Goal: Information Seeking & Learning: Learn about a topic

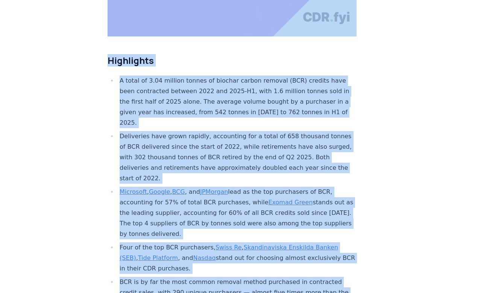
scroll to position [156, 0]
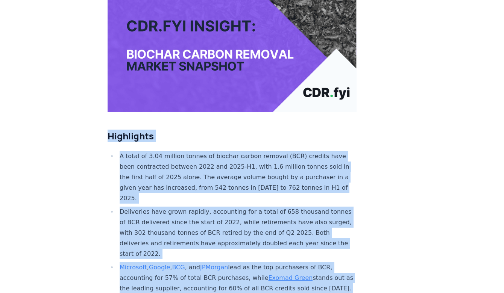
drag, startPoint x: 263, startPoint y: 231, endPoint x: 107, endPoint y: 133, distance: 184.6
copy div "Highlights A total of 3.04 million tonnes of biochar carbon removal (BCR) credi…"
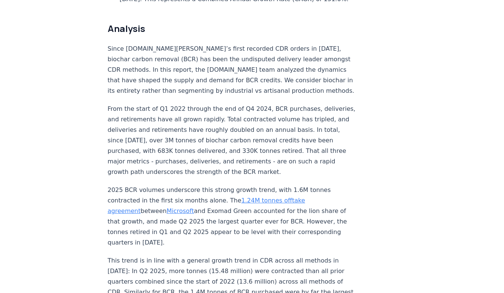
scroll to position [577, 0]
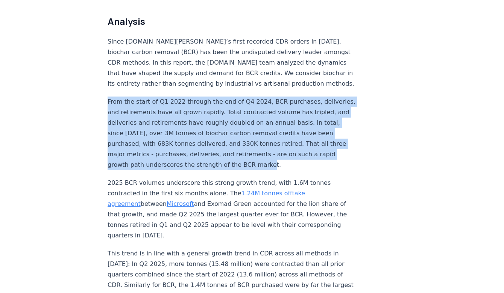
drag, startPoint x: 107, startPoint y: 71, endPoint x: 133, endPoint y: 138, distance: 71.7
click at [133, 138] on p "From the start of Q1 2022 through the end of Q4 2024, BCR purchases, deliveries…" at bounding box center [231, 134] width 249 height 74
copy p "From the start of Q1 2022 through the end of Q4 2024, BCR purchases, deliveries…"
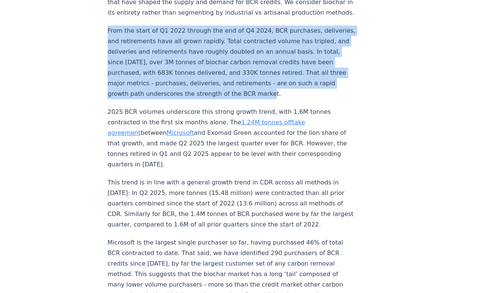
scroll to position [662, 0]
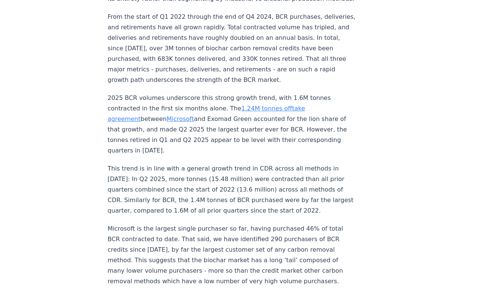
click at [136, 93] on p "2025 BCR volumes underscore this strong growth trend, with 1.6M tonnes contract…" at bounding box center [231, 124] width 249 height 63
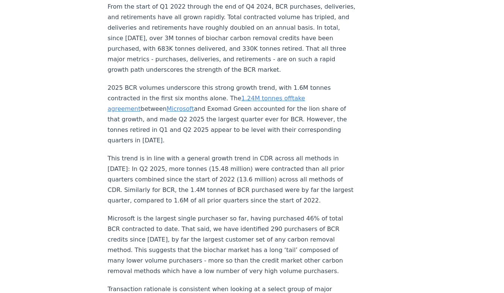
scroll to position [671, 0]
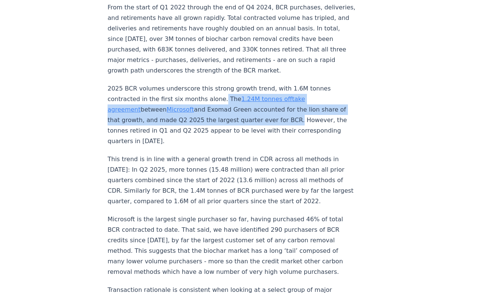
drag, startPoint x: 178, startPoint y: 71, endPoint x: 184, endPoint y: 90, distance: 20.1
click at [184, 90] on p "2025 BCR volumes underscore this strong growth trend, with 1.6M tonnes contract…" at bounding box center [231, 114] width 249 height 63
copy p "The 1.24M tonnes offtake agreement between Microsoft and Exomad Green accounted…"
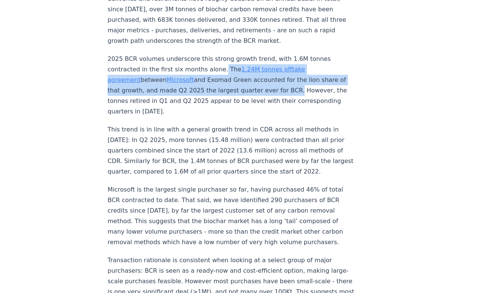
scroll to position [715, 0]
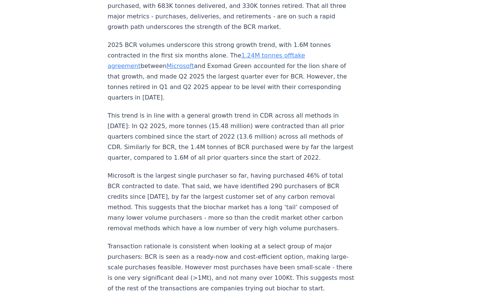
click at [221, 111] on p "This trend is in line with a general growth trend in CDR across all methods in …" at bounding box center [231, 136] width 249 height 53
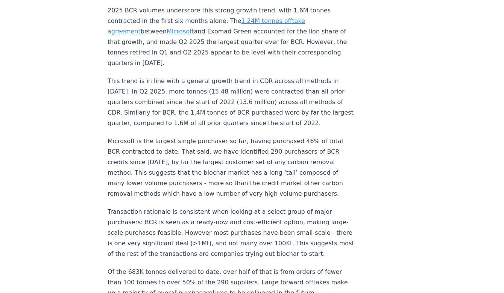
scroll to position [768, 0]
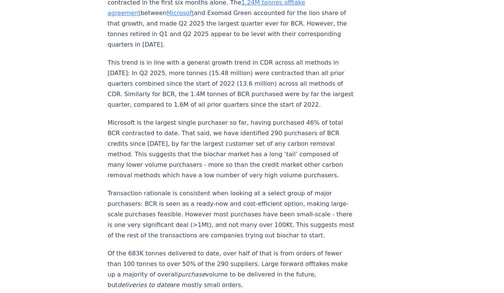
click at [192, 118] on p "Microsoft is the largest single purchaser so far, having purchased 46% of total…" at bounding box center [231, 149] width 249 height 63
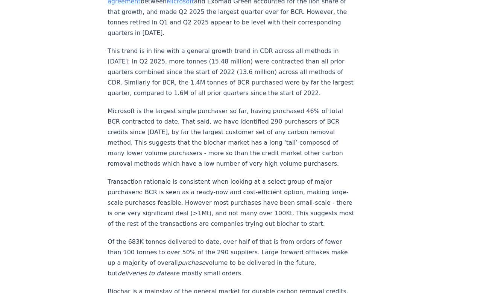
scroll to position [795, 0]
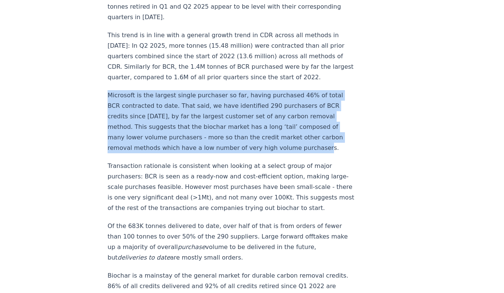
drag, startPoint x: 109, startPoint y: 58, endPoint x: 222, endPoint y: 110, distance: 124.9
click at [222, 110] on p "Microsoft is the largest single purchaser so far, having purchased 46% of total…" at bounding box center [231, 121] width 249 height 63
copy p "Microsoft is the largest single purchaser so far, having purchased 46% of total…"
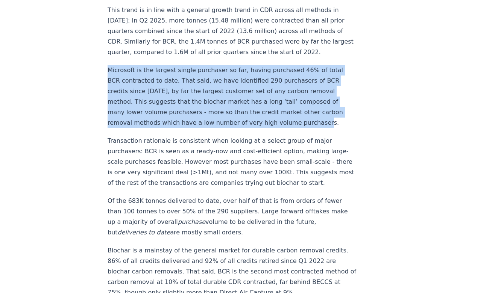
scroll to position [837, 0]
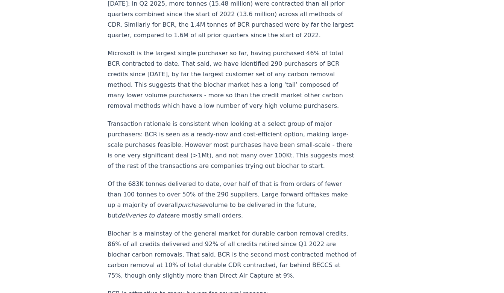
click at [160, 119] on p "Transaction rationale is consistent when looking at a select group of major pur…" at bounding box center [231, 145] width 249 height 53
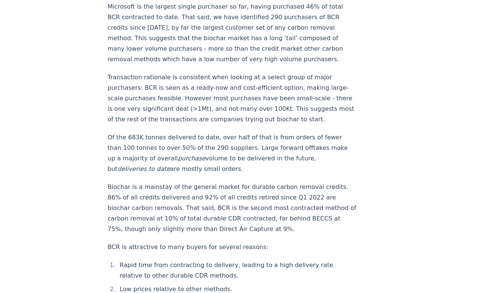
scroll to position [885, 0]
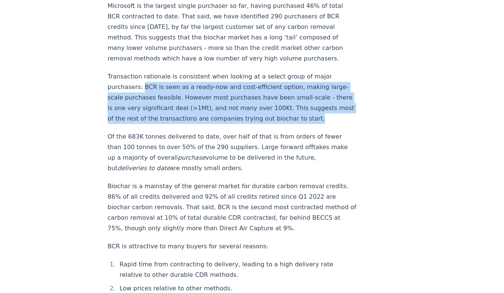
drag, startPoint x: 109, startPoint y: 48, endPoint x: 261, endPoint y: 75, distance: 154.7
click at [261, 75] on p "Transaction rationale is consistent when looking at a select group of major pur…" at bounding box center [231, 97] width 249 height 53
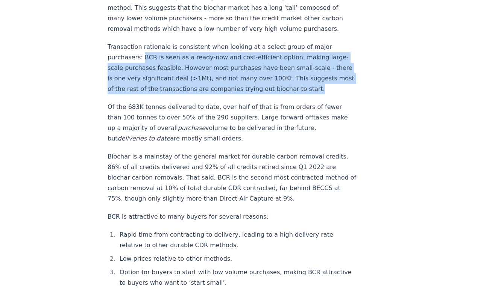
scroll to position [915, 0]
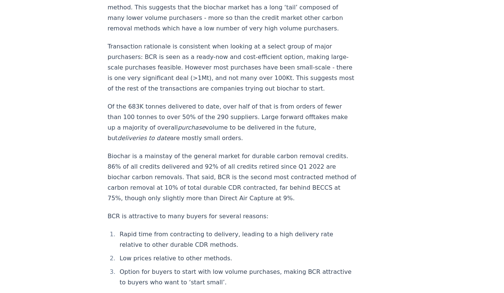
click at [168, 101] on p "Of the 683K tonnes delivered to date, over half of that is from orders of fewer…" at bounding box center [231, 122] width 249 height 42
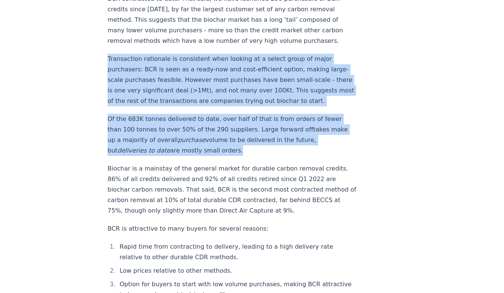
drag, startPoint x: 145, startPoint y: 113, endPoint x: 106, endPoint y: 23, distance: 98.2
copy div "Transaction rationale is consistent when looking at a select group of major pur…"
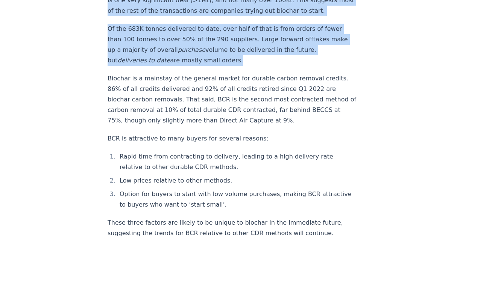
scroll to position [993, 0]
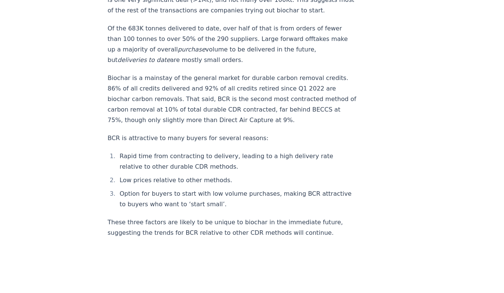
click at [219, 73] on p "Biochar is a mainstay of the general market for durable carbon removal credits.…" at bounding box center [231, 99] width 249 height 53
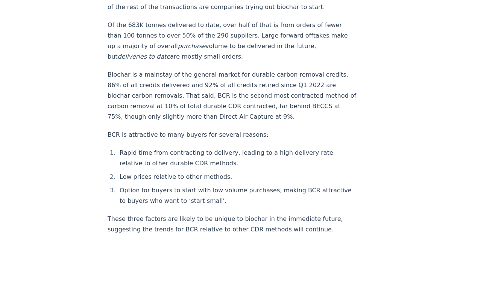
scroll to position [996, 0]
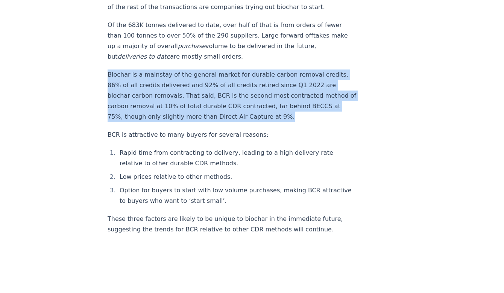
drag, startPoint x: 206, startPoint y: 77, endPoint x: 107, endPoint y: 36, distance: 106.5
click at [107, 70] on p "Biochar is a mainstay of the general market for durable carbon removal credits.…" at bounding box center [231, 96] width 249 height 53
copy p "Biochar is a mainstay of the general market for durable carbon removal credits.…"
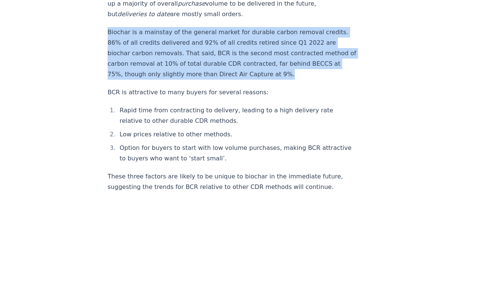
scroll to position [1039, 0]
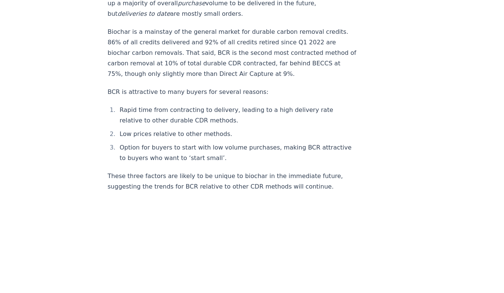
click at [250, 129] on li "Low prices relative to other methods." at bounding box center [236, 134] width 239 height 11
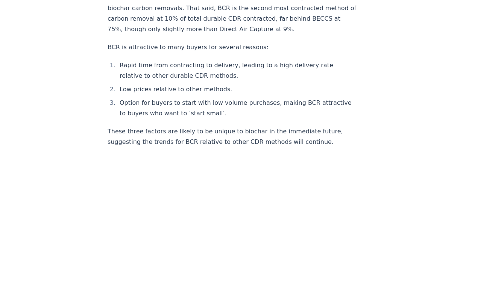
scroll to position [1077, 0]
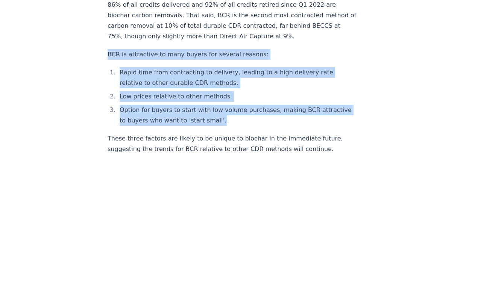
drag, startPoint x: 208, startPoint y: 81, endPoint x: 106, endPoint y: 15, distance: 121.9
copy div "BCR is attractive to many buyers for several reasons: Rapid time from contracti…"
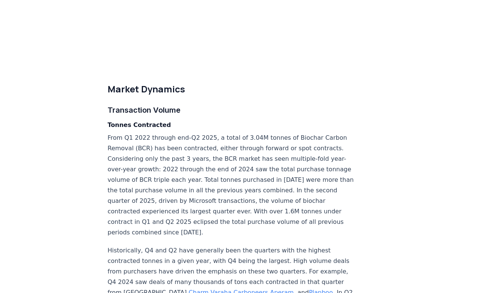
scroll to position [1920, 0]
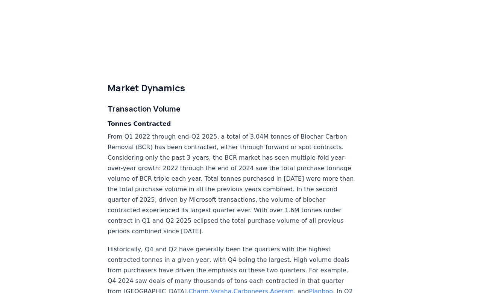
click at [208, 103] on h3 "Transaction Volume" at bounding box center [231, 109] width 249 height 12
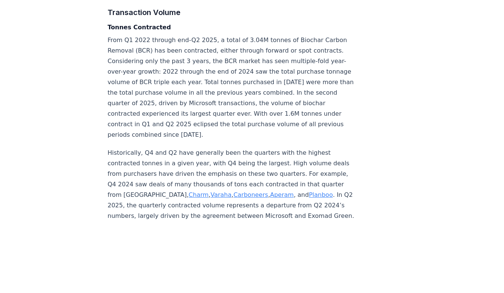
scroll to position [2023, 0]
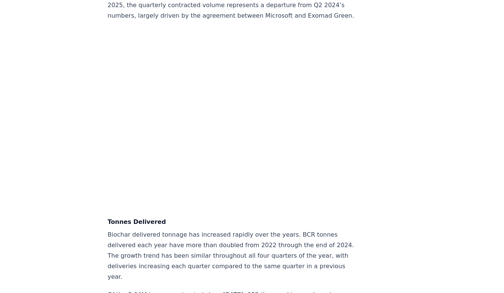
scroll to position [2220, 0]
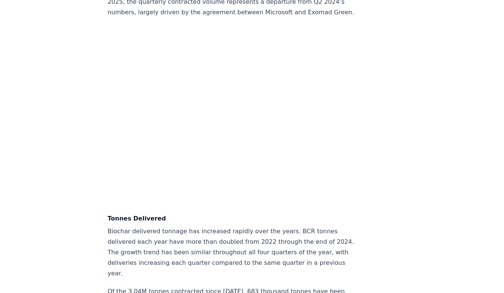
click at [186, 226] on p "Biochar delivered tonnage has increased rapidly over the years. BCR tonnes deli…" at bounding box center [231, 252] width 249 height 53
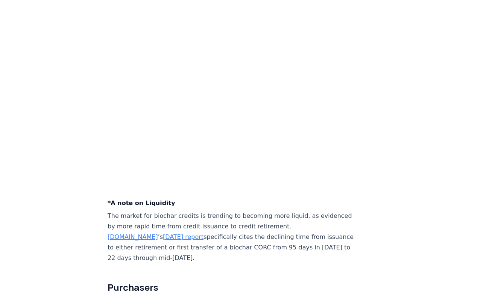
scroll to position [2876, 0]
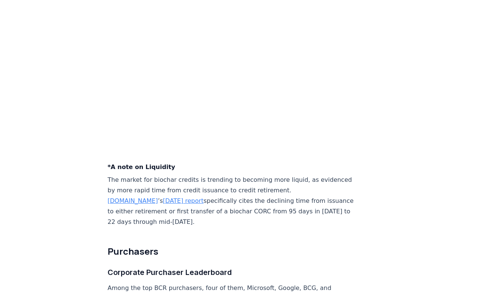
click at [183, 245] on h2 "Purchasers" at bounding box center [231, 251] width 249 height 12
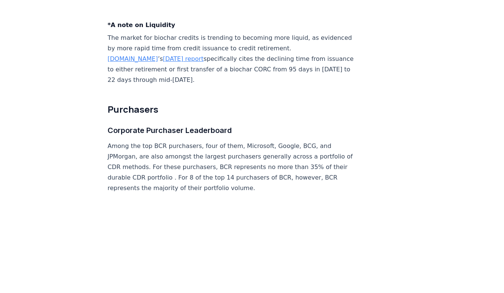
scroll to position [3018, 0]
